Goal: Browse casually: Explore the website without a specific task or goal

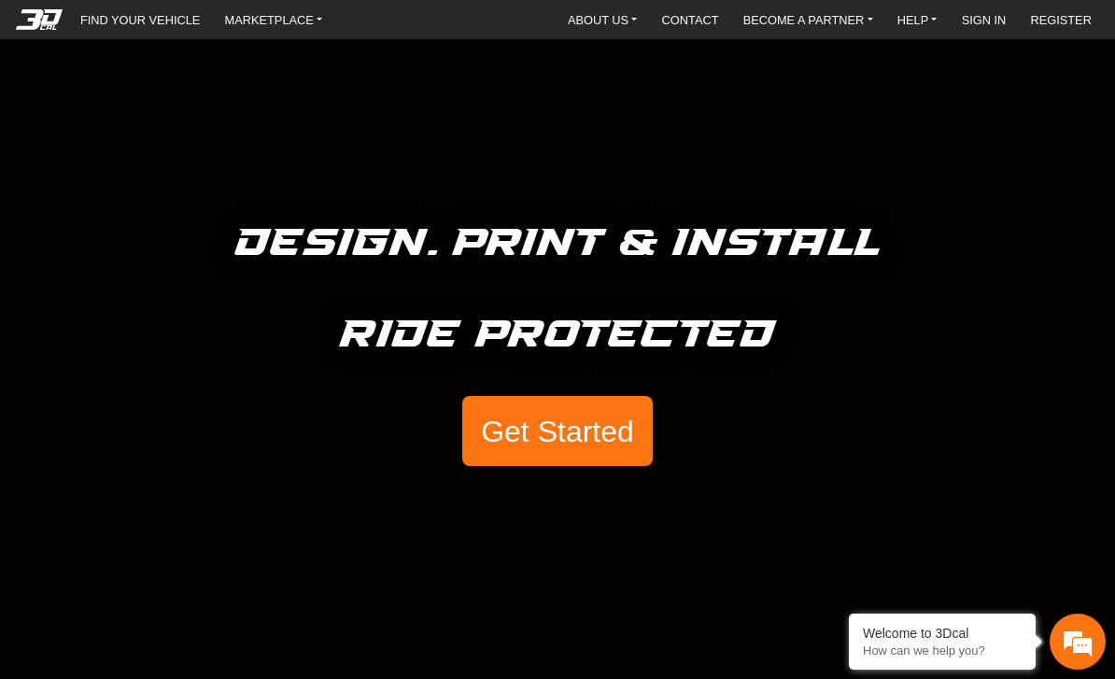
click at [592, 444] on button "Get Started" at bounding box center [557, 431] width 191 height 71
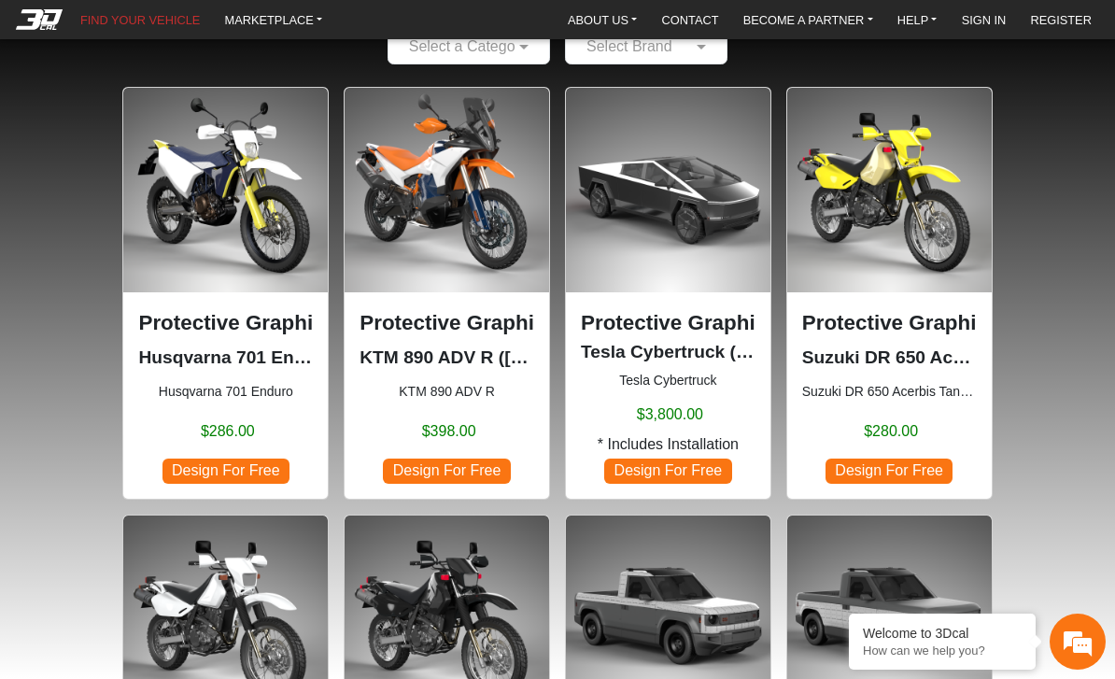
scroll to position [124, 0]
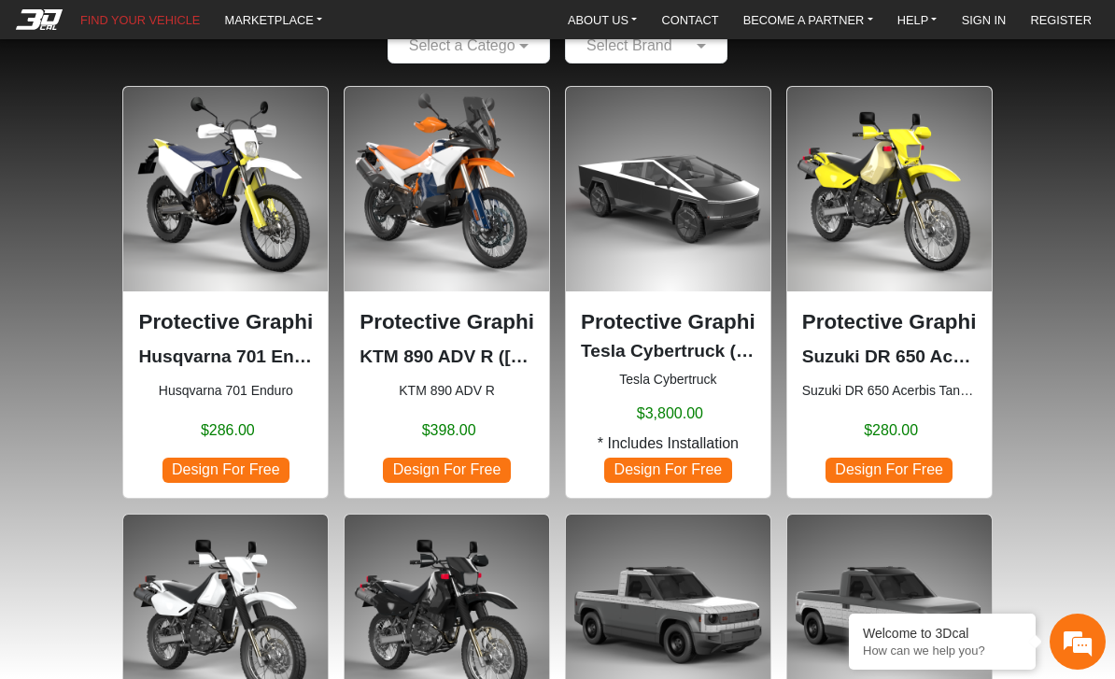
click at [231, 462] on span "Design For Free" at bounding box center [225, 470] width 127 height 25
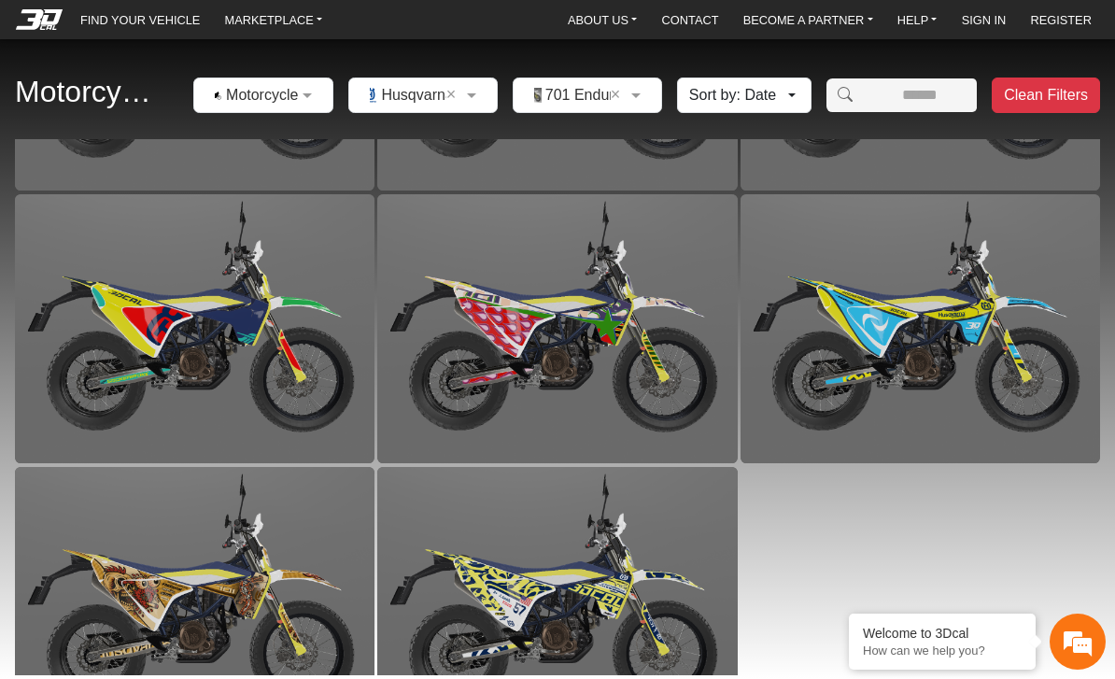
scroll to position [2125, 0]
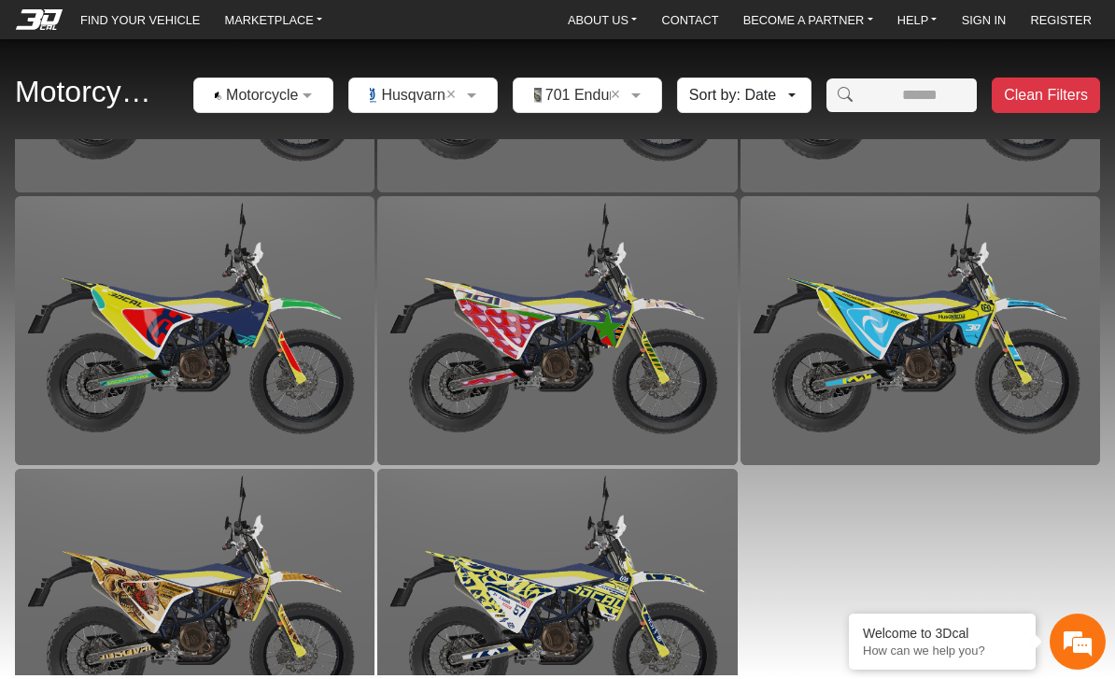
click at [775, 88] on button "Sort by: Date" at bounding box center [744, 95] width 134 height 35
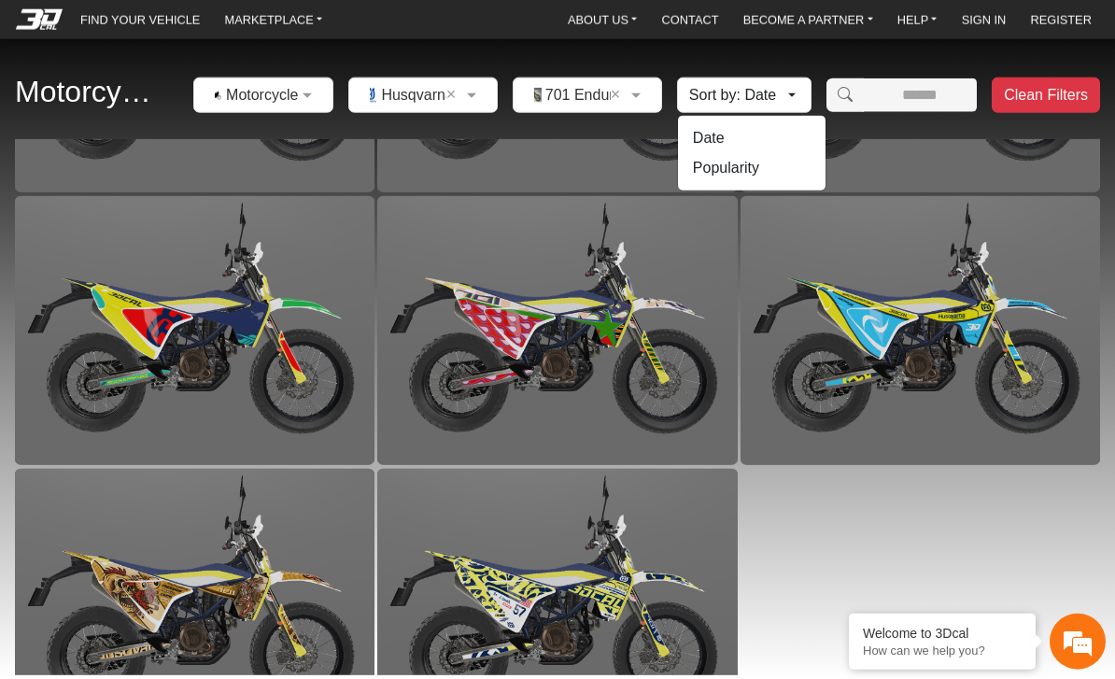
scroll to position [0, 0]
click at [157, 78] on div "Motorcycles × Motorcycles × Husqvarna × × 701 Enduro × Sort by: Date Date Popul…" at bounding box center [557, 95] width 1115 height 87
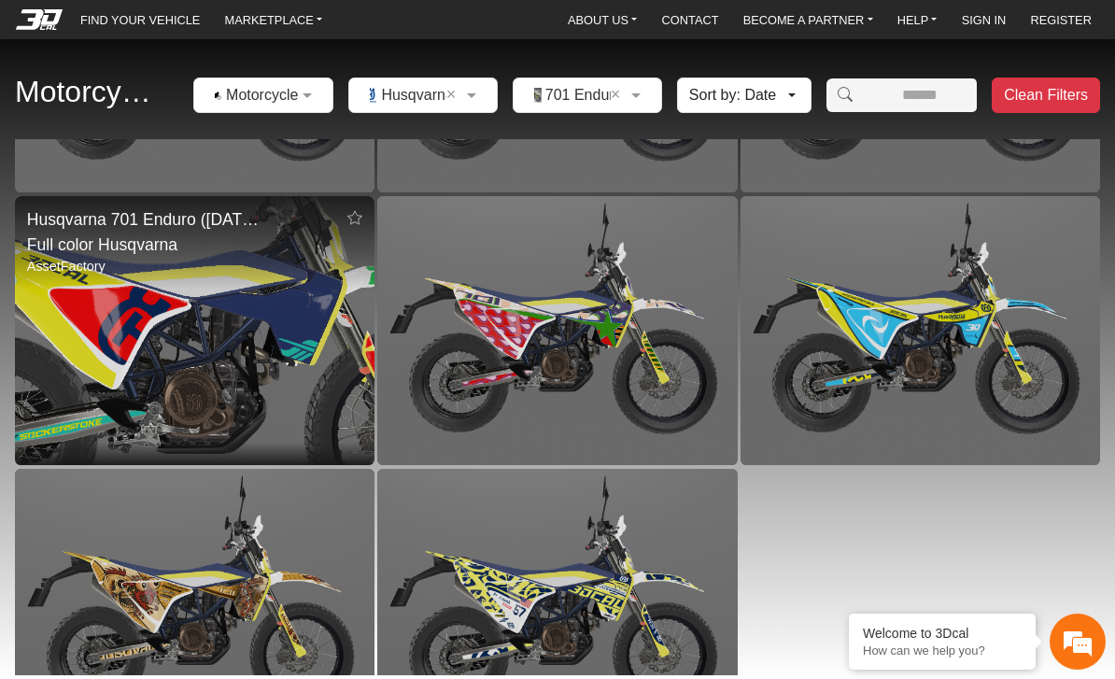
click at [183, 347] on img at bounding box center [194, 331] width 719 height 540
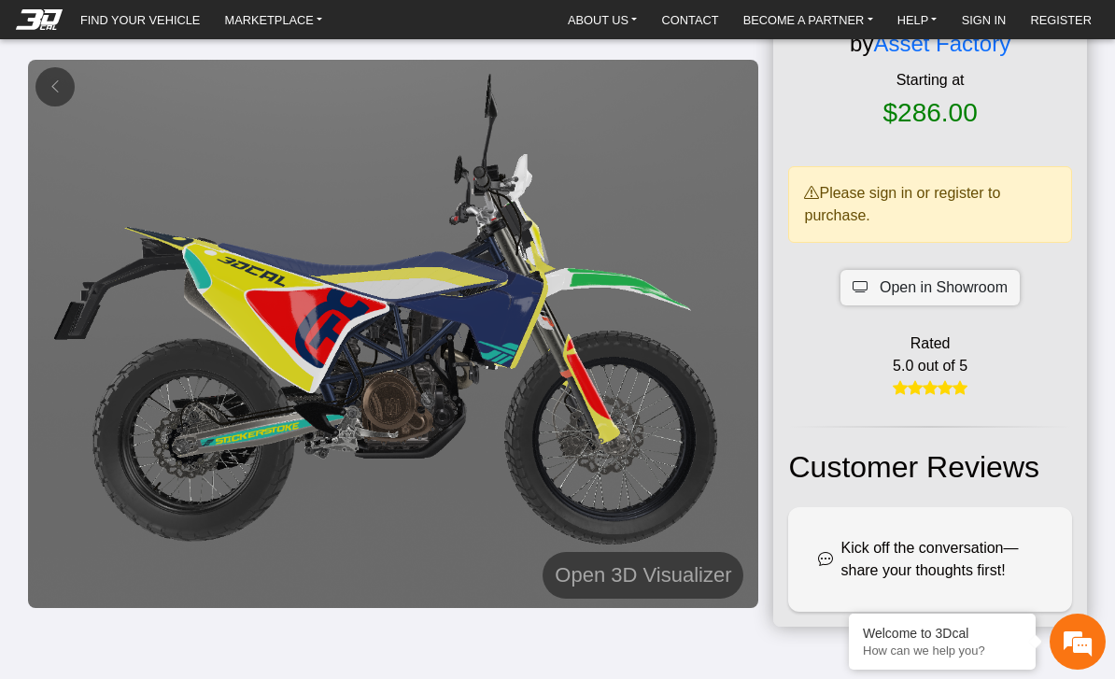
scroll to position [199, 0]
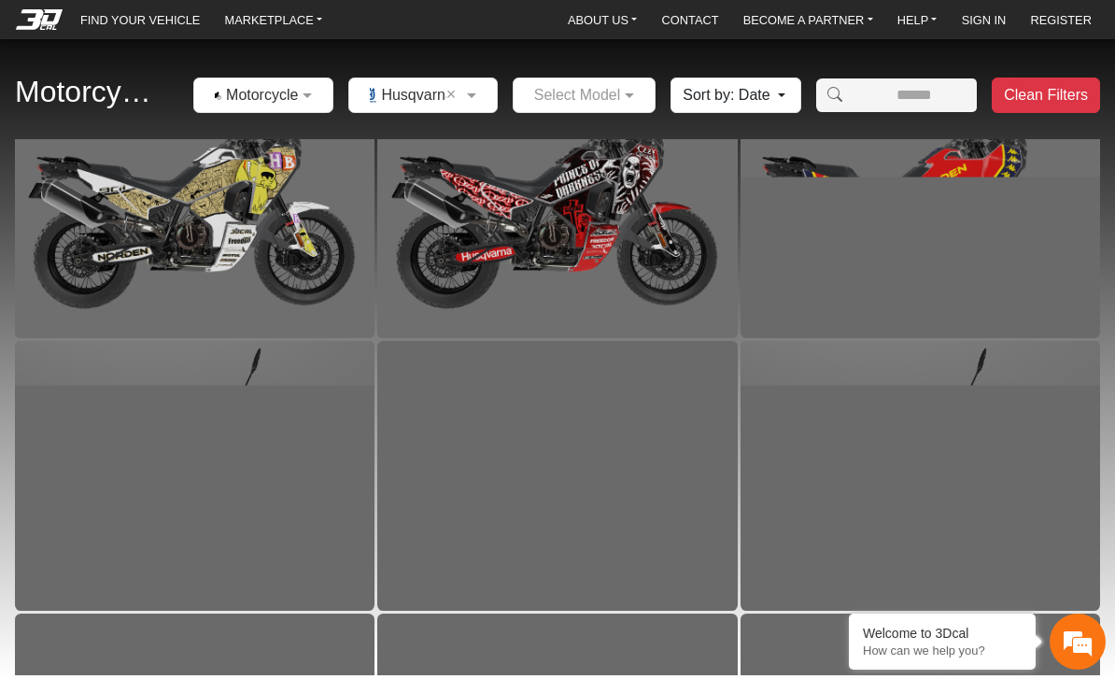
scroll to position [76, 0]
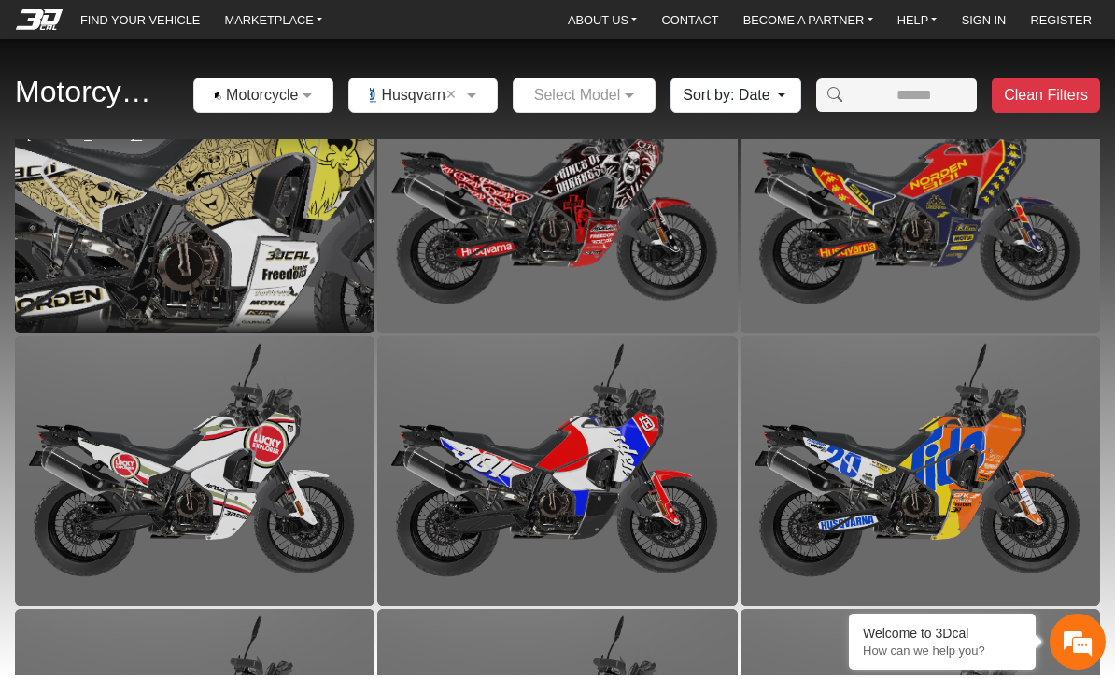
click at [151, 229] on img at bounding box center [194, 198] width 719 height 540
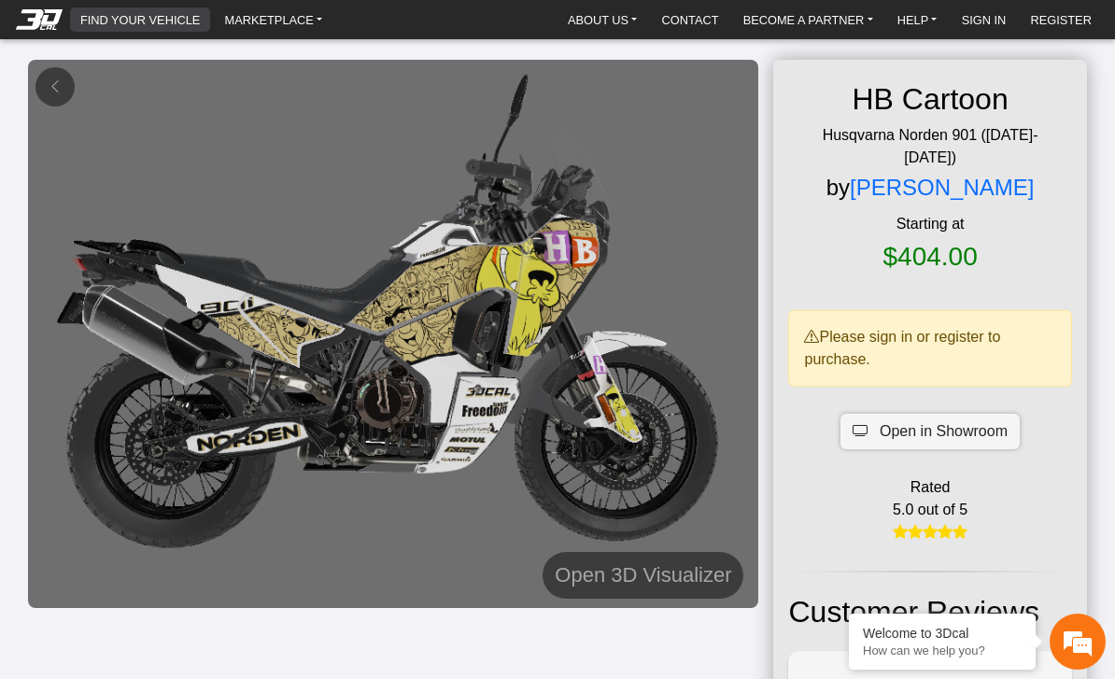
click at [138, 14] on link "FIND YOUR VEHICLE" at bounding box center [140, 19] width 134 height 24
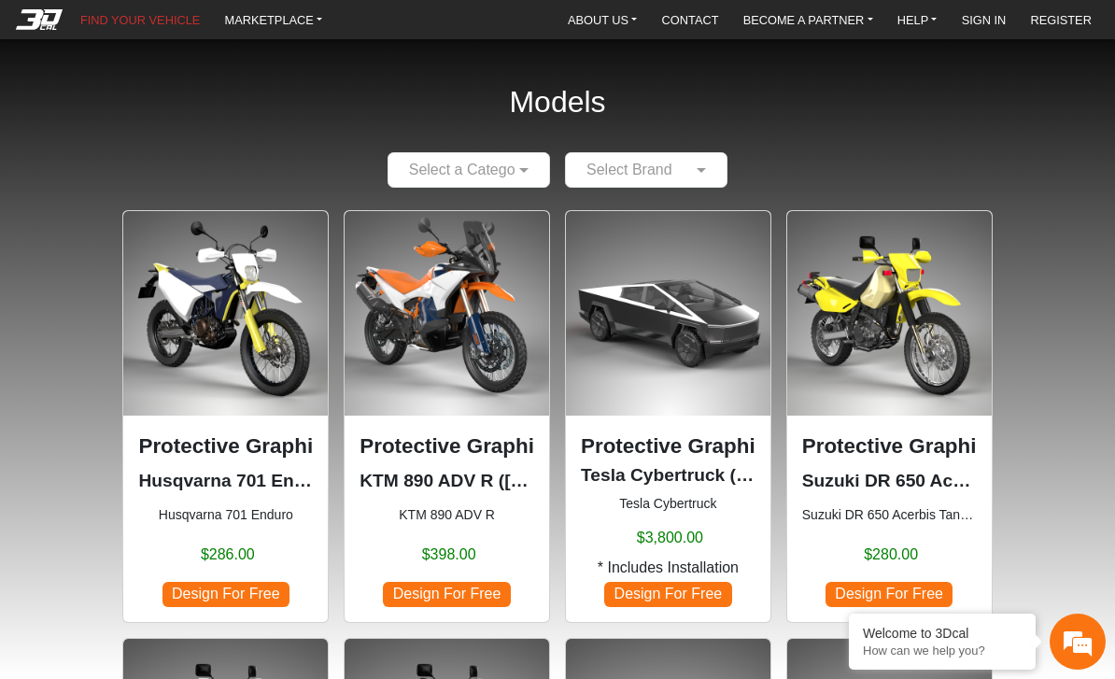
click at [217, 595] on span "Design For Free" at bounding box center [225, 594] width 127 height 25
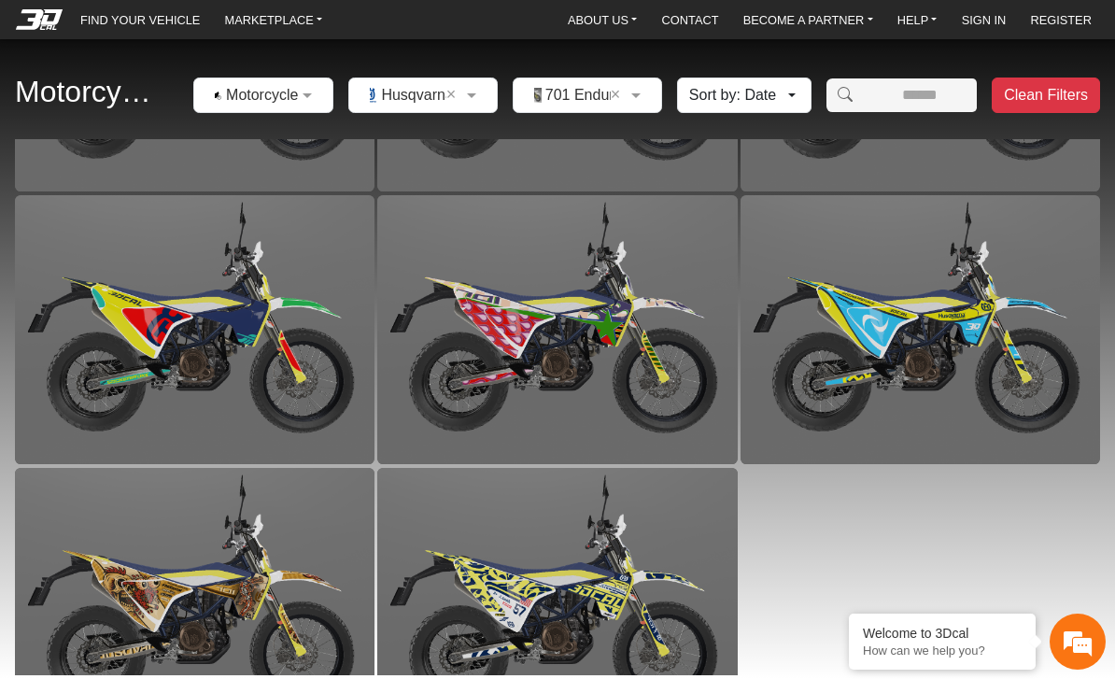
scroll to position [2125, 0]
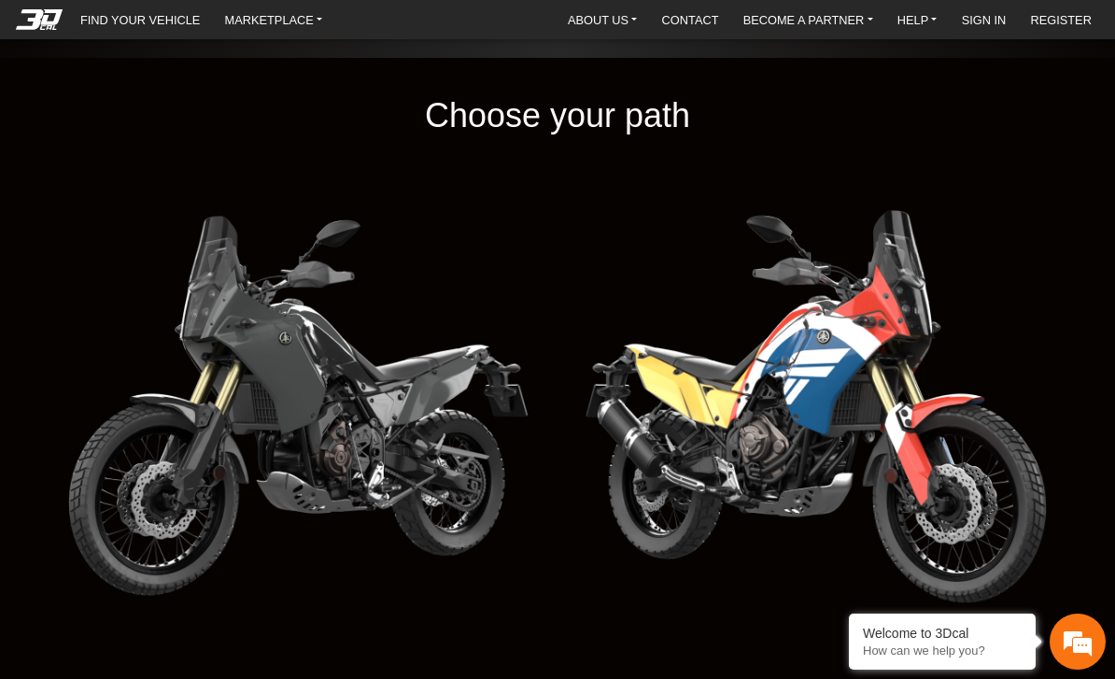
scroll to position [2084, 0]
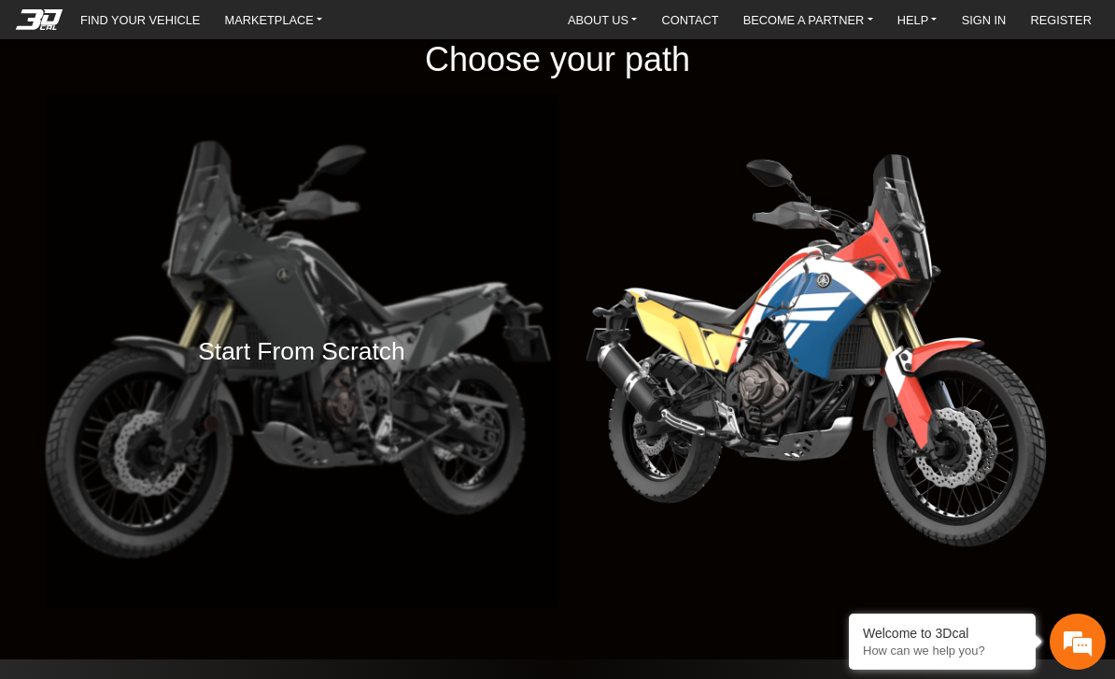
click at [273, 278] on div "Start From Scratch" at bounding box center [302, 351] width 514 height 514
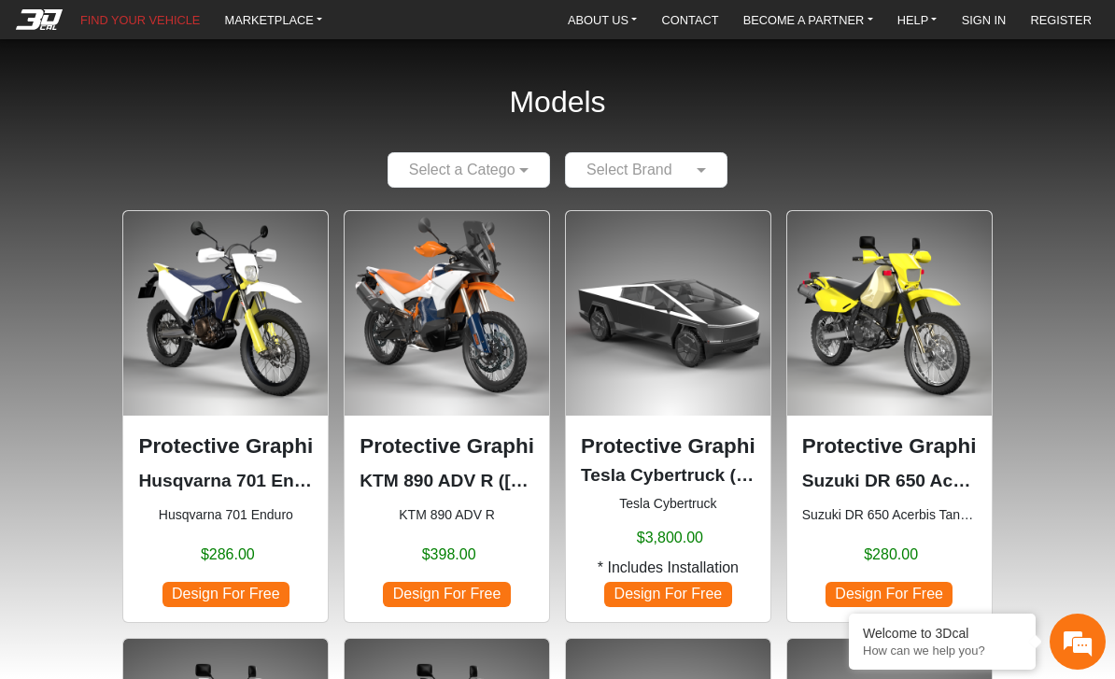
click at [233, 307] on img at bounding box center [225, 313] width 205 height 205
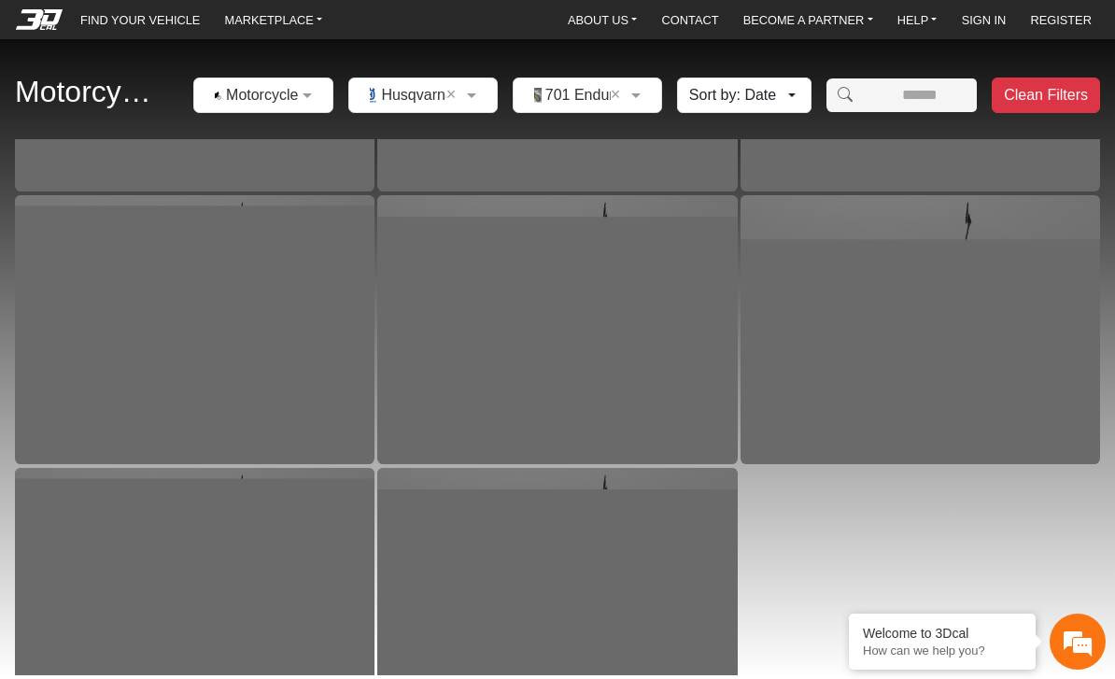
scroll to position [2125, 0]
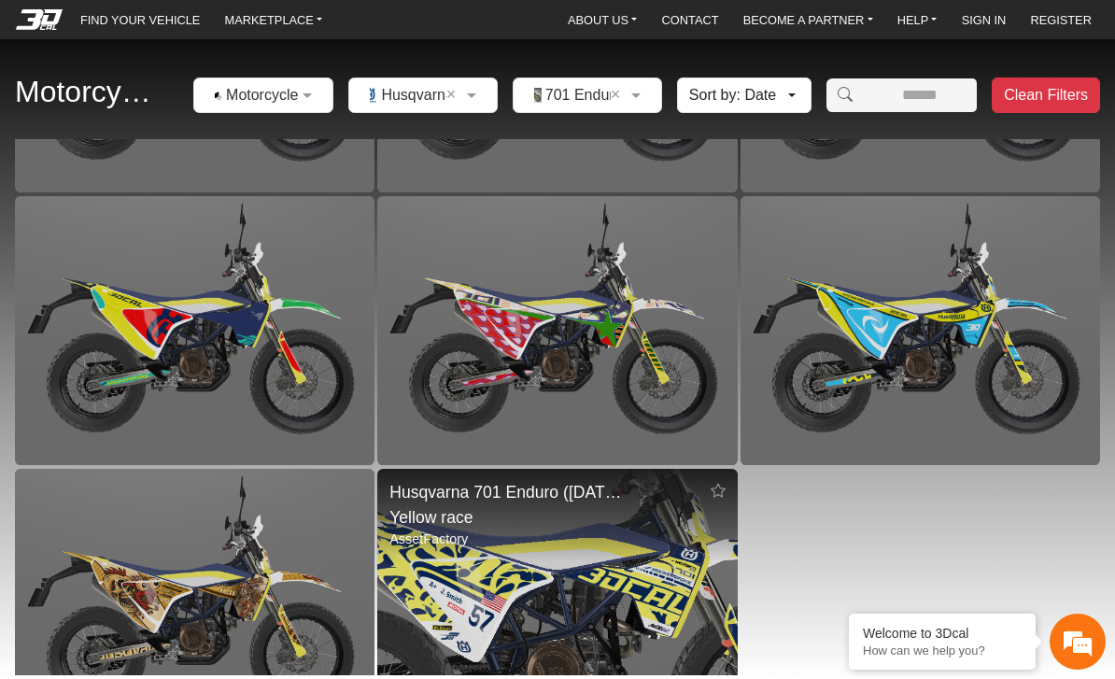
click at [501, 548] on img at bounding box center [557, 603] width 719 height 540
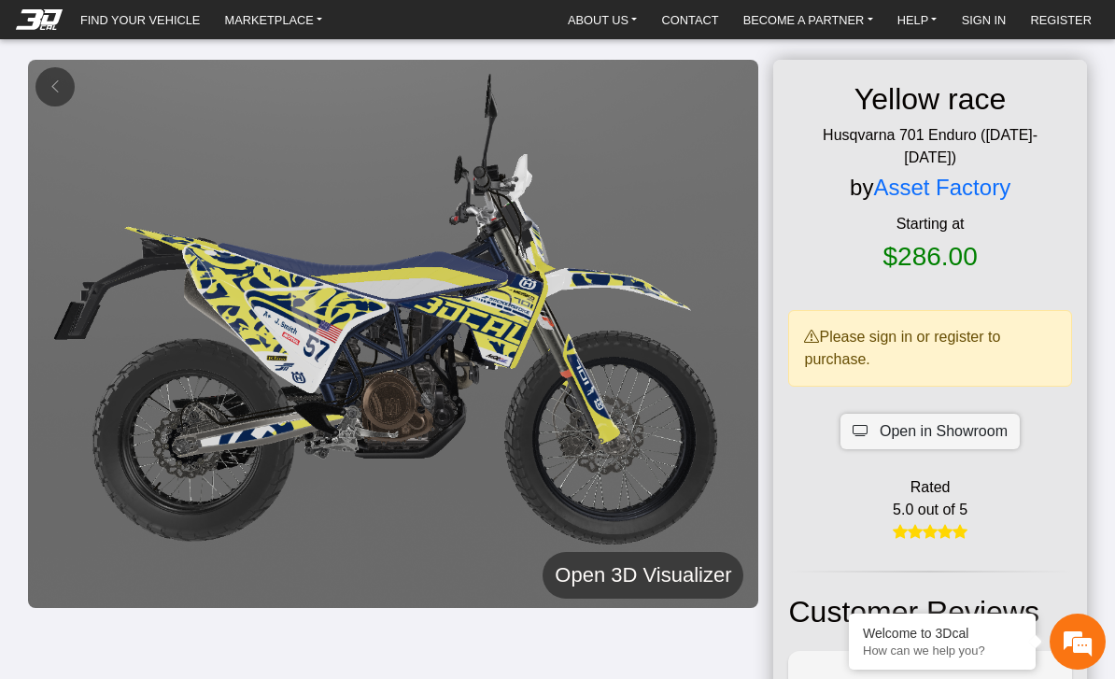
click at [594, 572] on h5 "Open 3D Visualizer" at bounding box center [643, 575] width 176 height 34
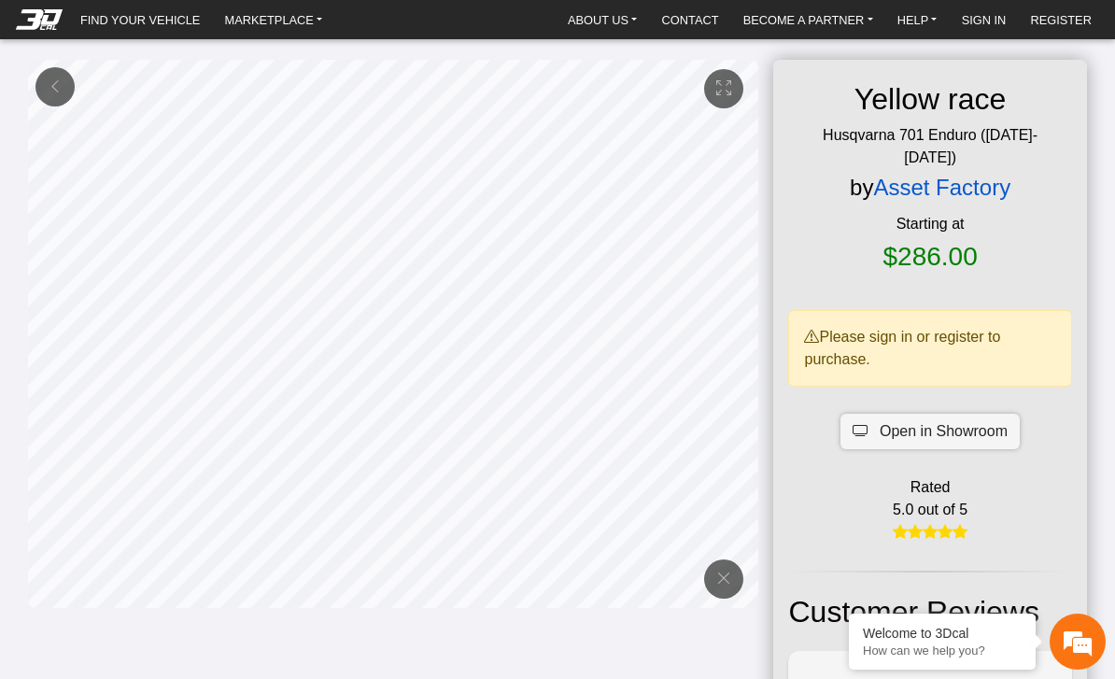
click at [904, 175] on link "Asset Factory" at bounding box center [941, 187] width 137 height 25
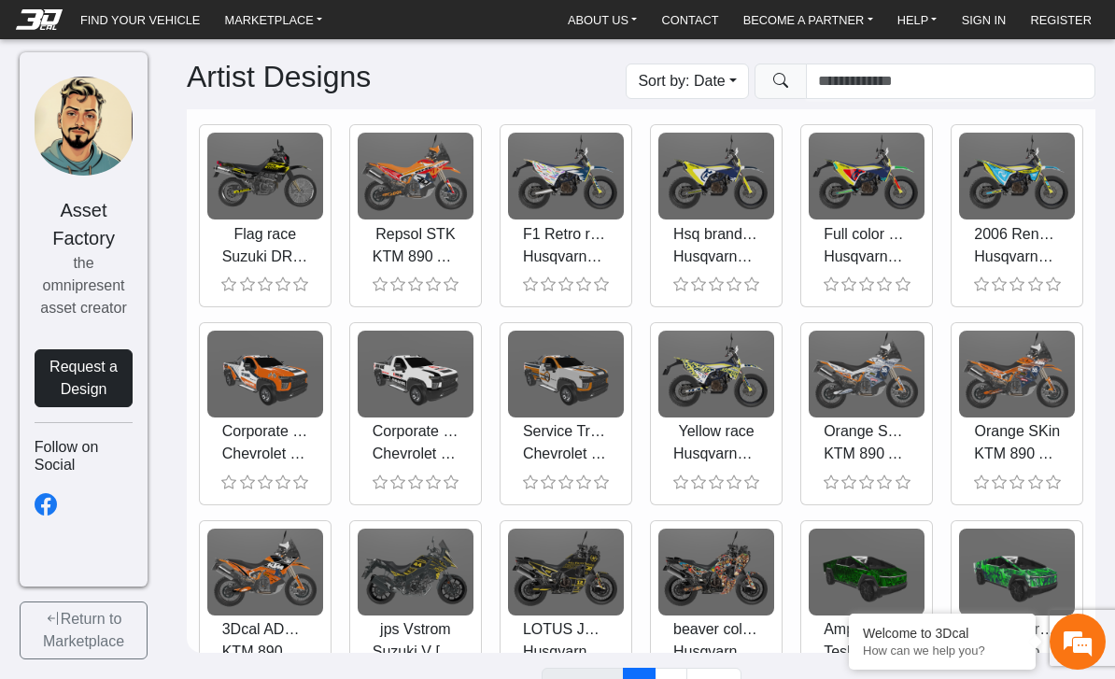
click at [37, 10] on em at bounding box center [39, 19] width 75 height 21
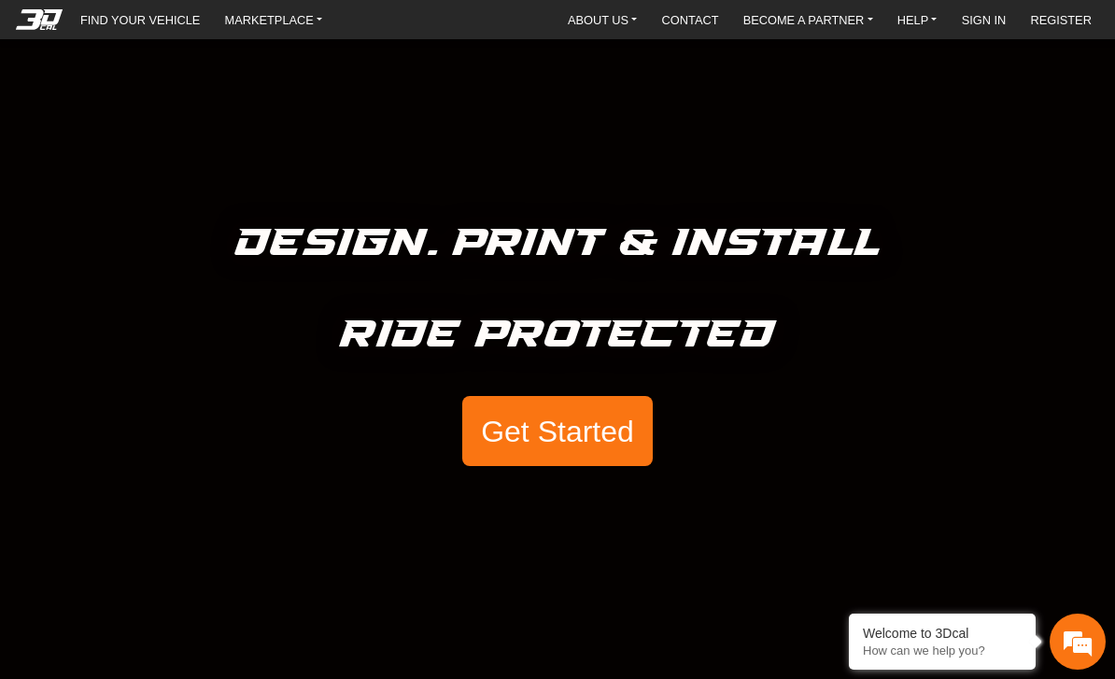
click at [42, 16] on em at bounding box center [39, 19] width 75 height 21
